Goal: Information Seeking & Learning: Find specific fact

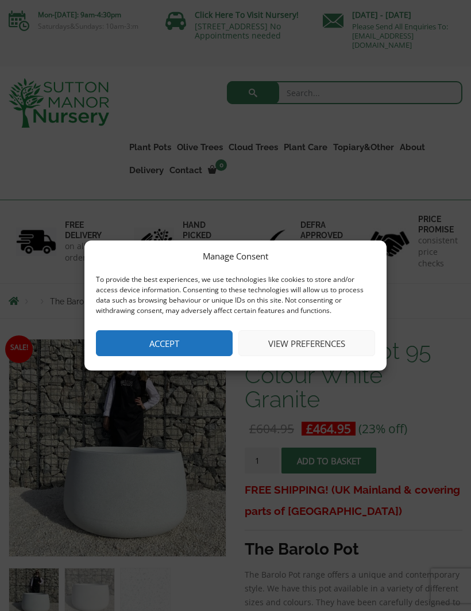
click at [191, 344] on button "Accept" at bounding box center [164, 343] width 137 height 26
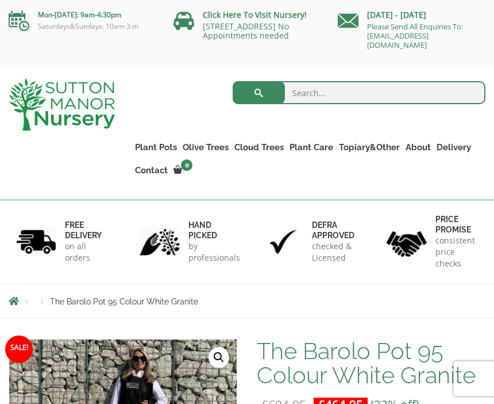
click at [324, 96] on input "search" at bounding box center [359, 92] width 253 height 23
type input "Coupon code"
click at [266, 90] on button "submit" at bounding box center [259, 92] width 52 height 23
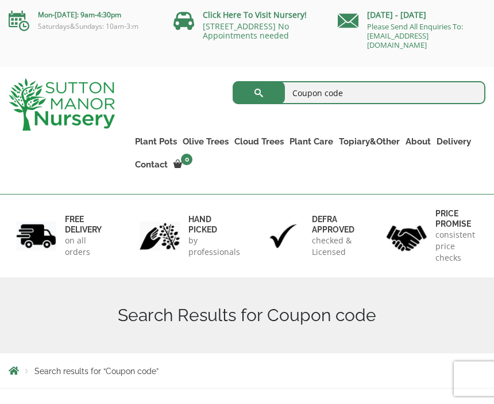
click at [255, 94] on button "submit" at bounding box center [259, 92] width 52 height 23
click at [356, 101] on input "Coupon code" at bounding box center [359, 92] width 253 height 23
type input "C"
type input "5"
type input "6"
